Goal: Information Seeking & Learning: Learn about a topic

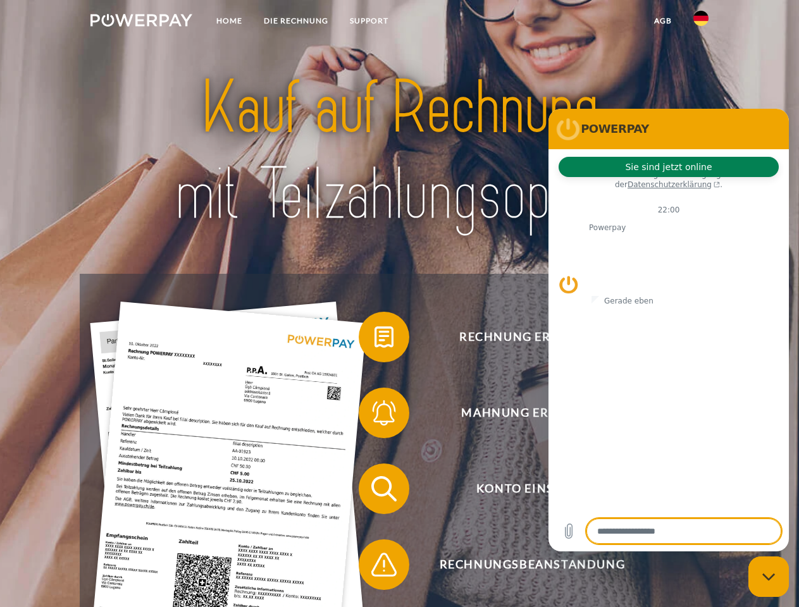
click at [141, 22] on img at bounding box center [141, 20] width 102 height 13
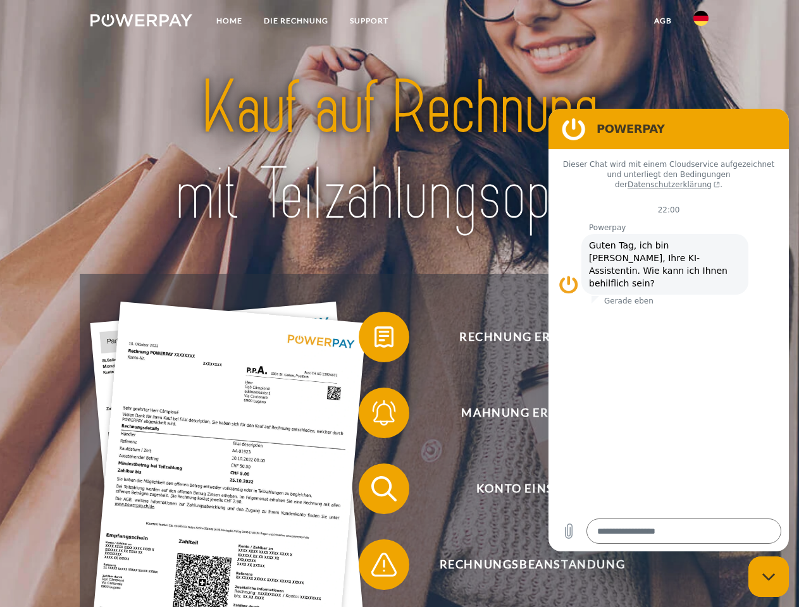
click at [701, 22] on img at bounding box center [700, 18] width 15 height 15
click at [662, 21] on link "agb" at bounding box center [662, 20] width 39 height 23
click at [374, 340] on span at bounding box center [364, 336] width 63 height 63
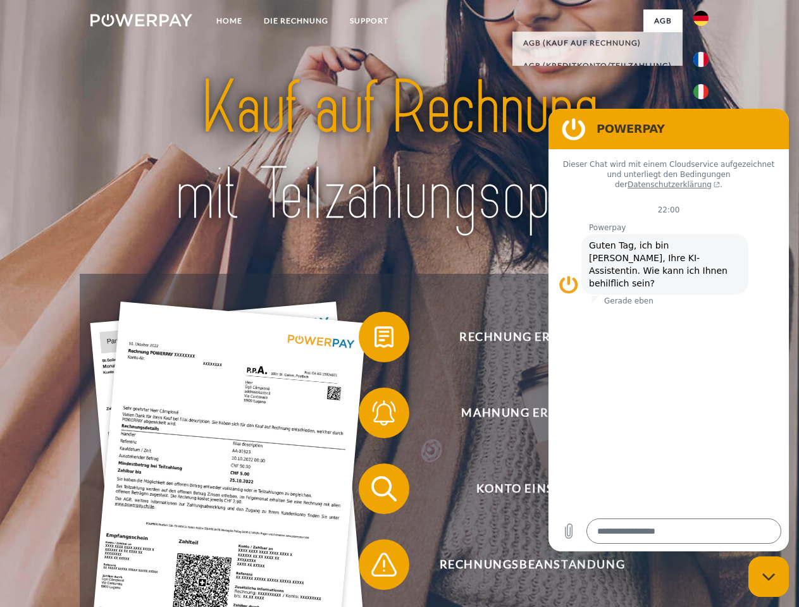
click at [374, 415] on span at bounding box center [364, 412] width 63 height 63
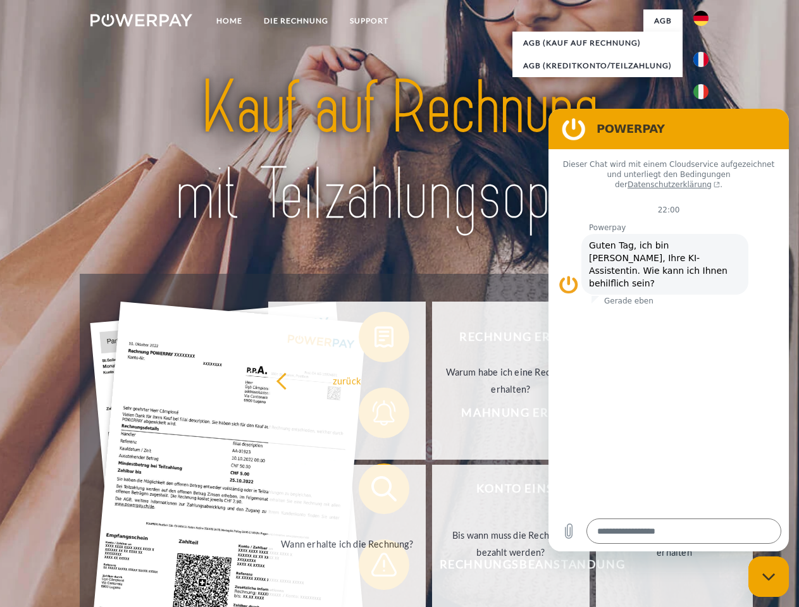
click at [432, 491] on link "Bis wann muss die Rechnung bezahlt werden?" at bounding box center [510, 544] width 157 height 158
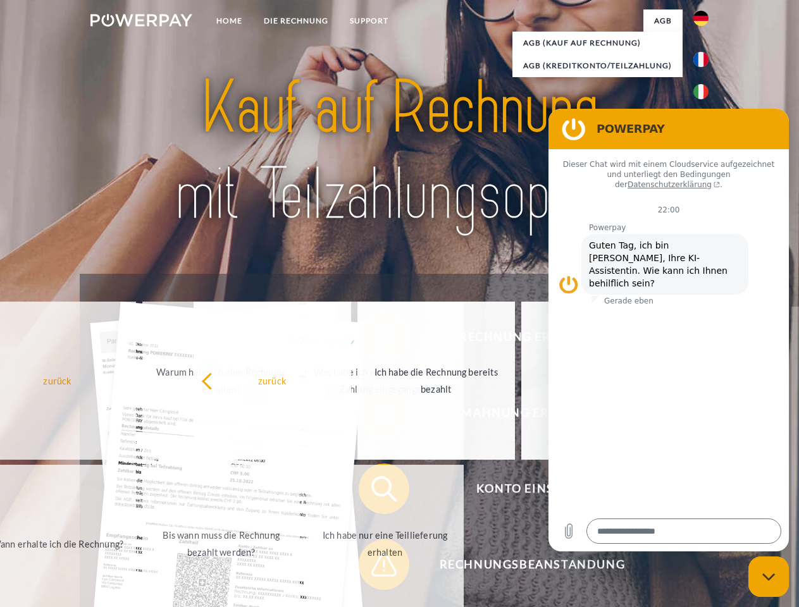
click at [374, 567] on span at bounding box center [364, 564] width 63 height 63
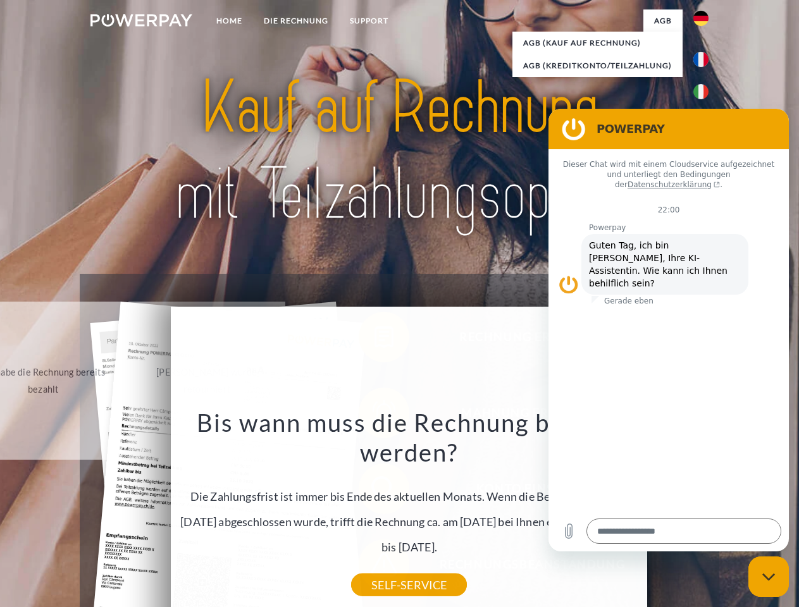
click at [768, 577] on icon "Messaging-Fenster schließen" at bounding box center [768, 577] width 13 height 8
type textarea "*"
